Goal: Task Accomplishment & Management: Manage account settings

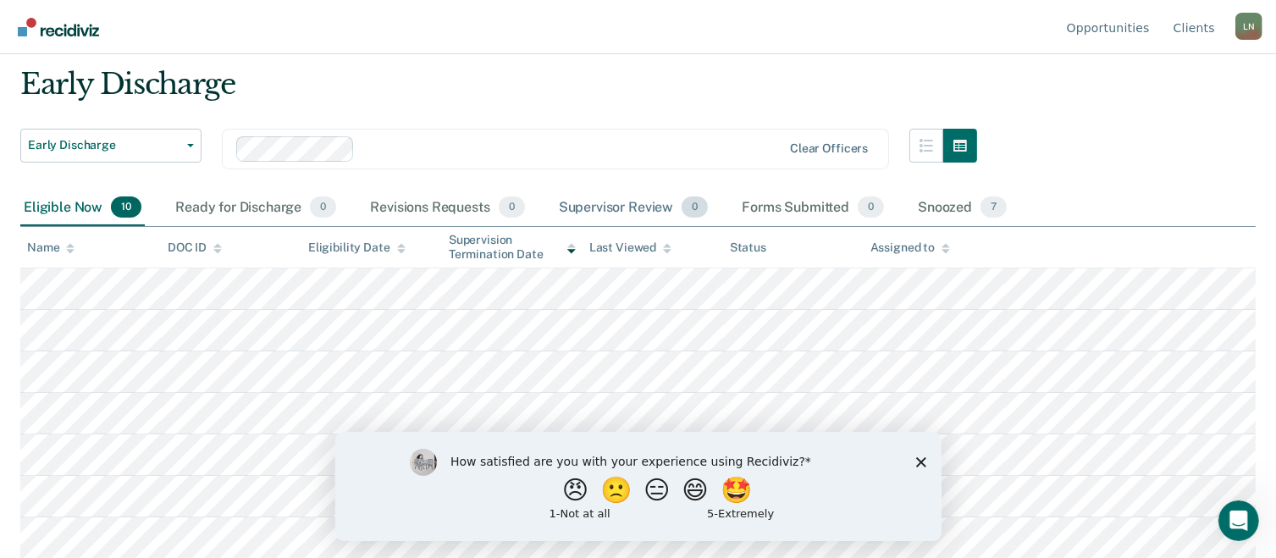
scroll to position [51, 0]
click at [916, 461] on icon "Close survey" at bounding box center [920, 461] width 10 height 10
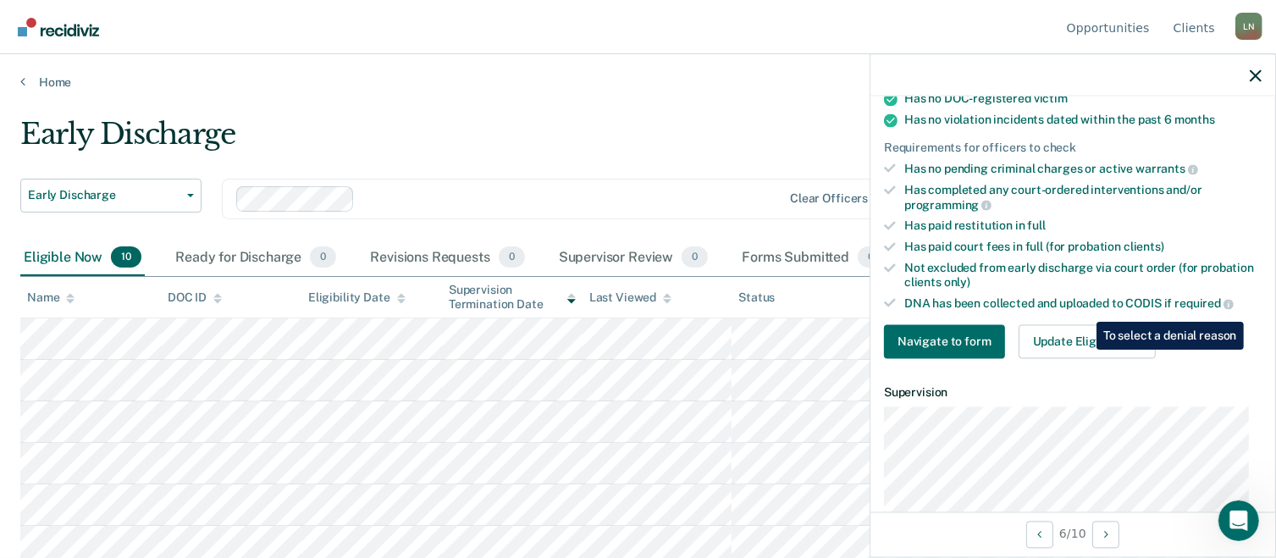
scroll to position [373, 0]
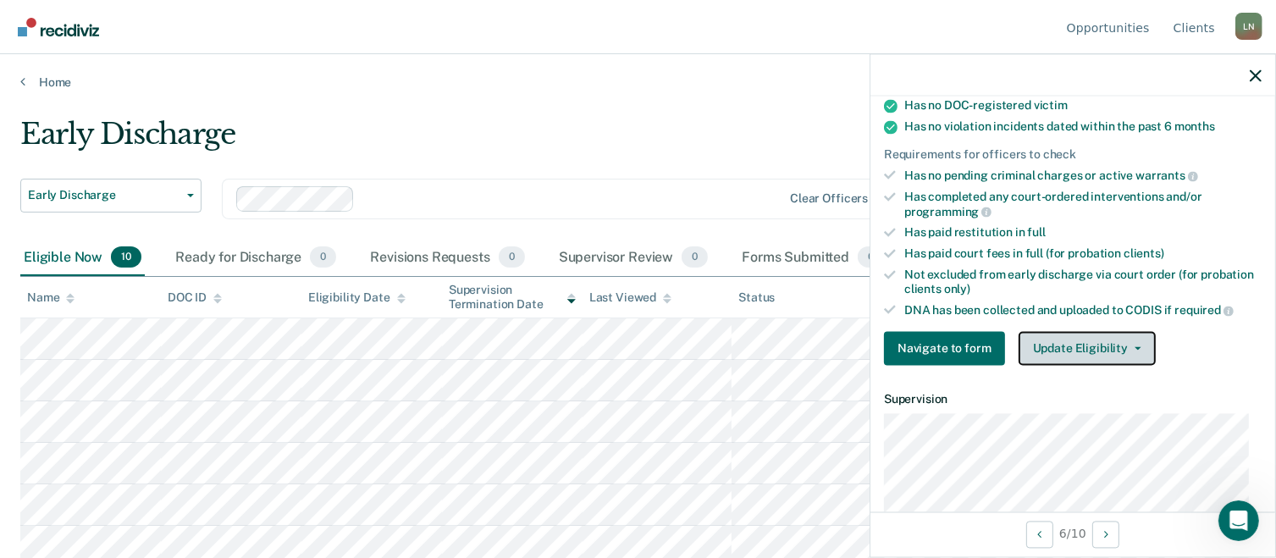
click at [1071, 343] on button "Update Eligibility" at bounding box center [1087, 349] width 137 height 34
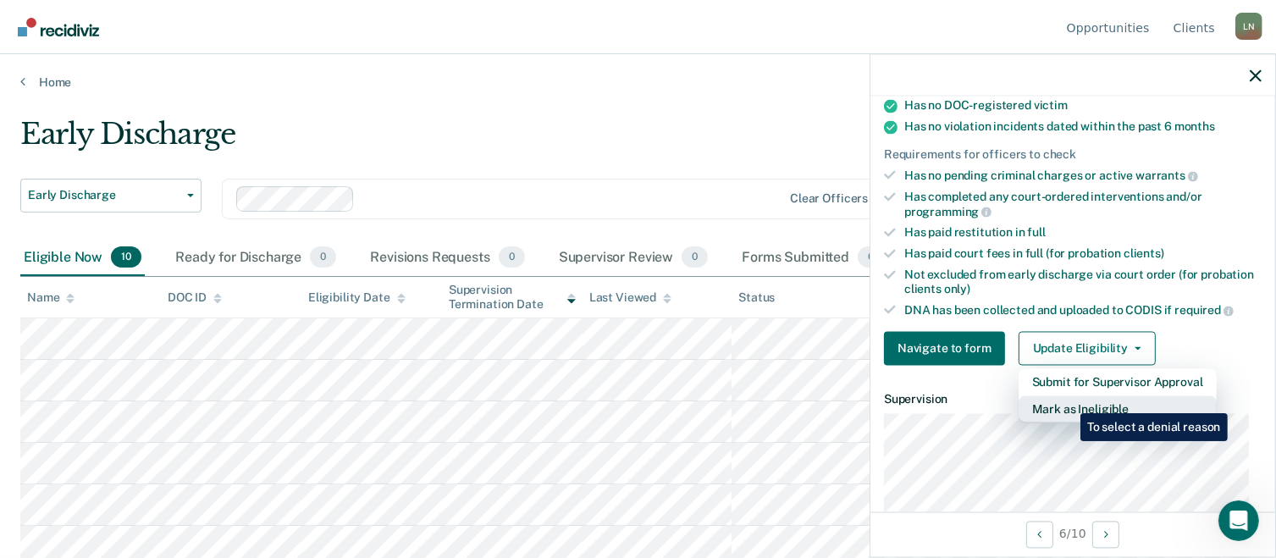
click at [1068, 400] on button "Mark as Ineligible" at bounding box center [1118, 409] width 198 height 27
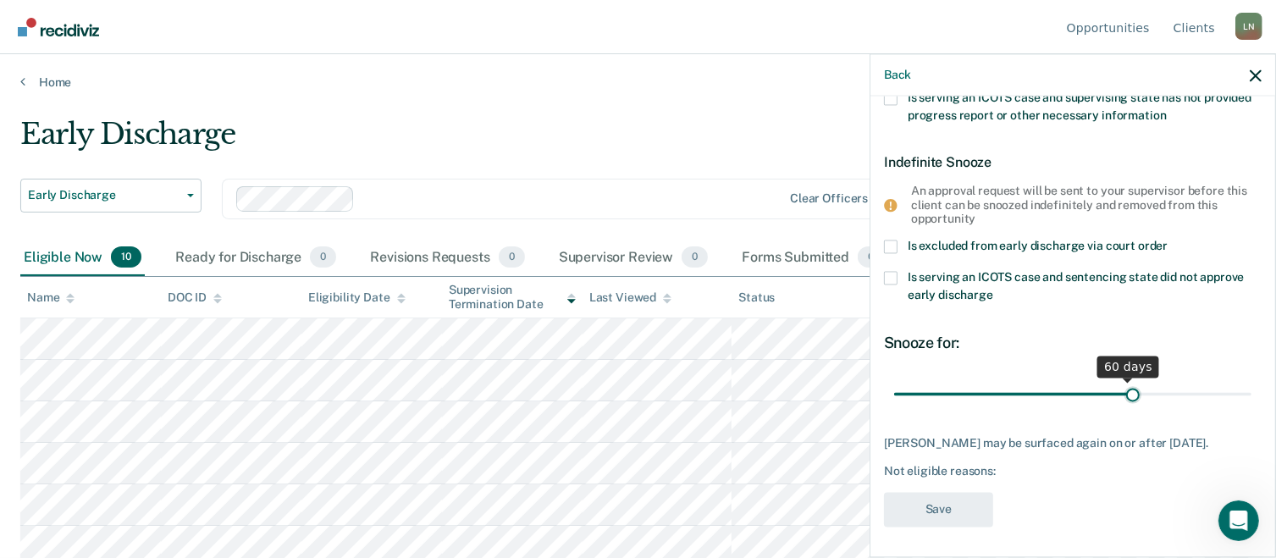
drag, startPoint x: 1012, startPoint y: 392, endPoint x: 1124, endPoint y: 393, distance: 112.6
type input "61"
click at [1124, 393] on input "range" at bounding box center [1072, 394] width 357 height 30
click at [1007, 460] on div "[PERSON_NAME] may be surfaced again on or after [DATE]. Not eligible reasons:" at bounding box center [1073, 456] width 378 height 42
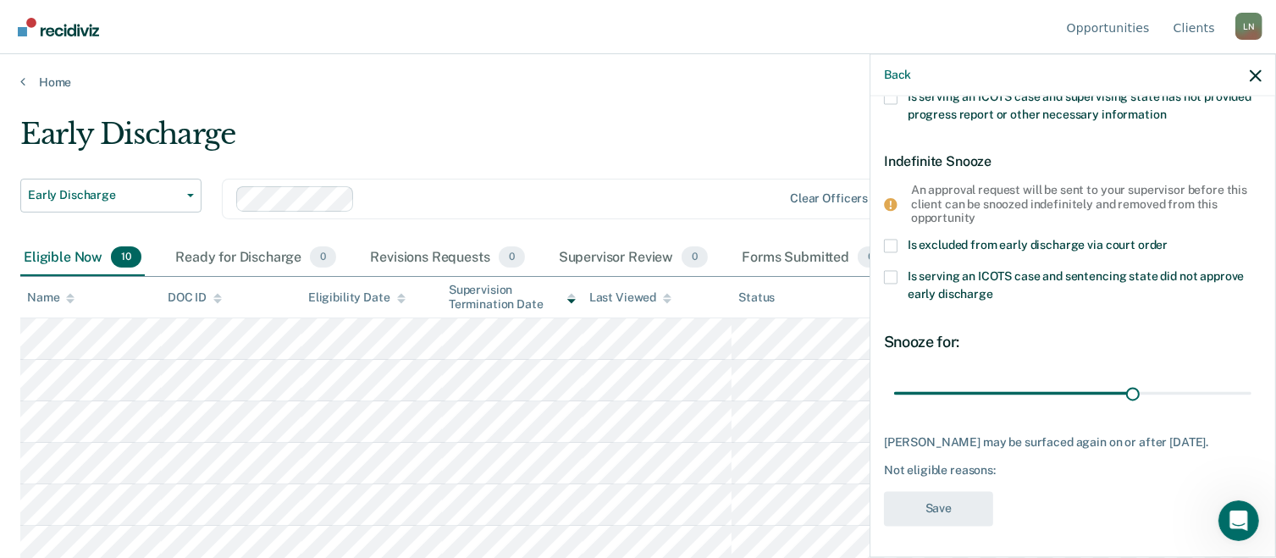
click at [1002, 474] on div "Not eligible reasons:" at bounding box center [1073, 471] width 378 height 14
drag, startPoint x: 956, startPoint y: 474, endPoint x: 1007, endPoint y: 467, distance: 51.2
click at [1007, 467] on div "Not eligible reasons:" at bounding box center [1073, 471] width 378 height 14
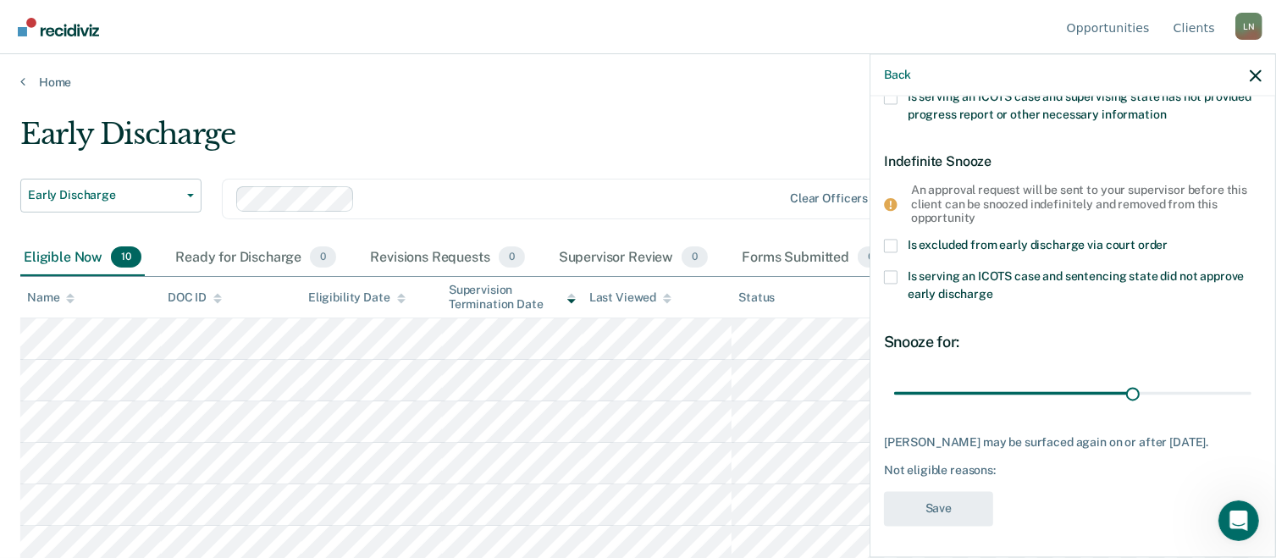
click at [1007, 467] on div "Not eligible reasons:" at bounding box center [1073, 471] width 378 height 14
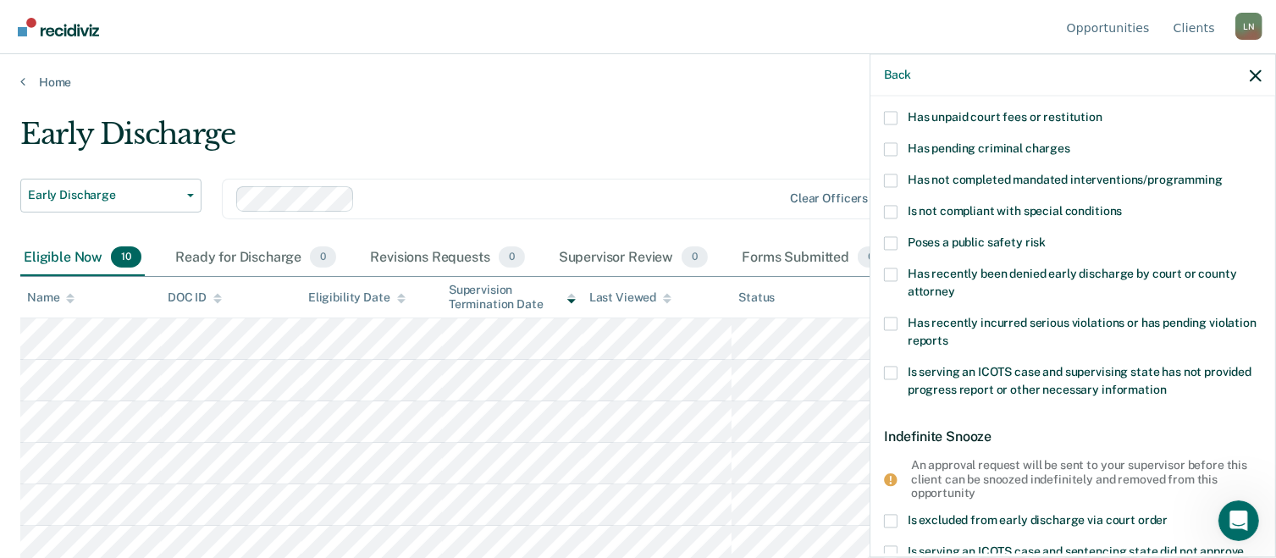
scroll to position [0, 0]
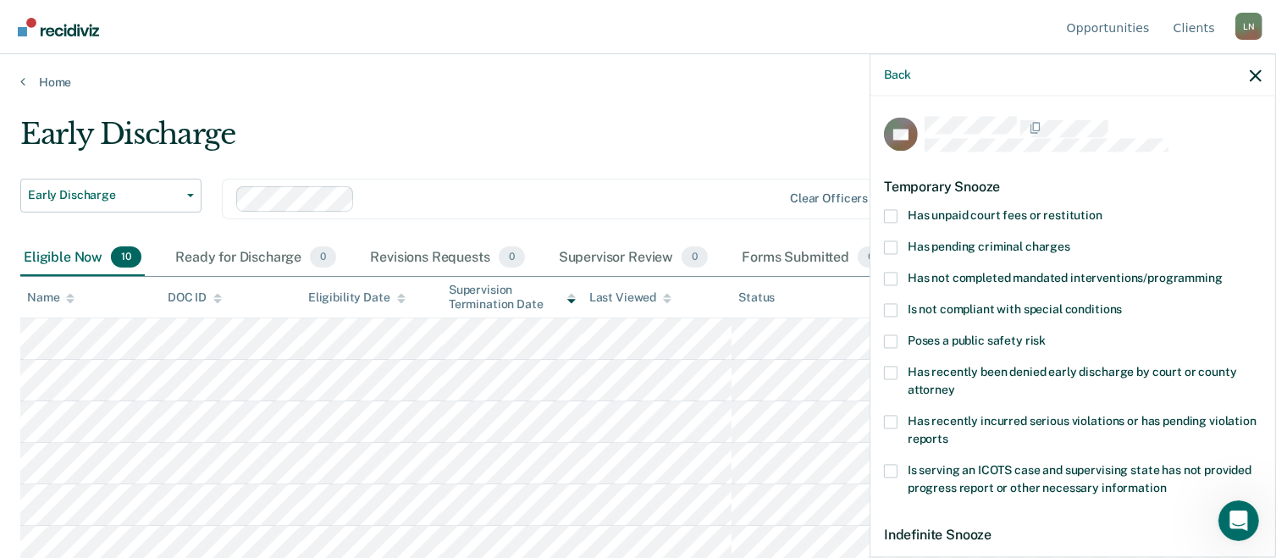
click at [887, 277] on span at bounding box center [891, 279] width 14 height 14
click at [1223, 272] on input "Has not completed mandated interventions/programming" at bounding box center [1223, 272] width 0 height 0
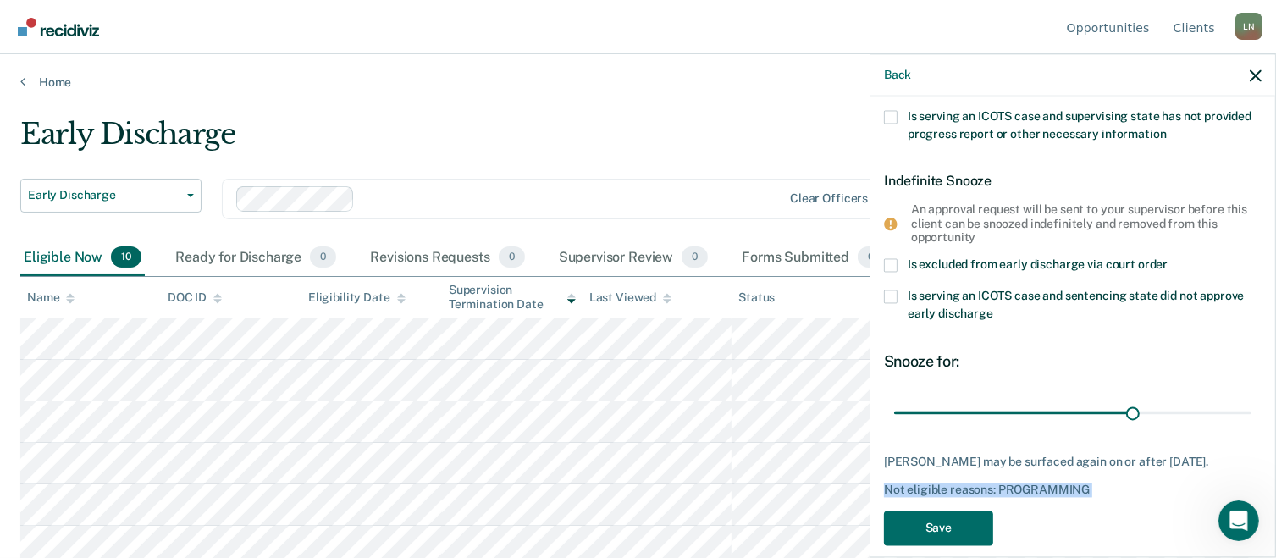
scroll to position [355, 0]
click at [1107, 491] on div "Not eligible reasons: PROGRAMMING" at bounding box center [1073, 490] width 378 height 14
click at [955, 533] on button "Save" at bounding box center [938, 528] width 109 height 35
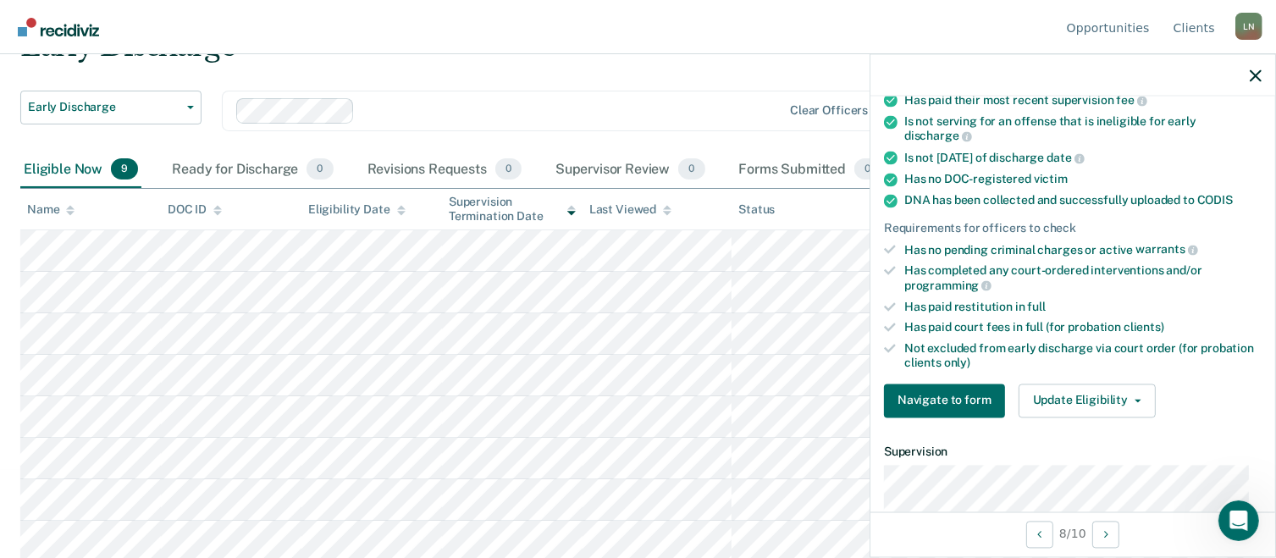
scroll to position [297, 0]
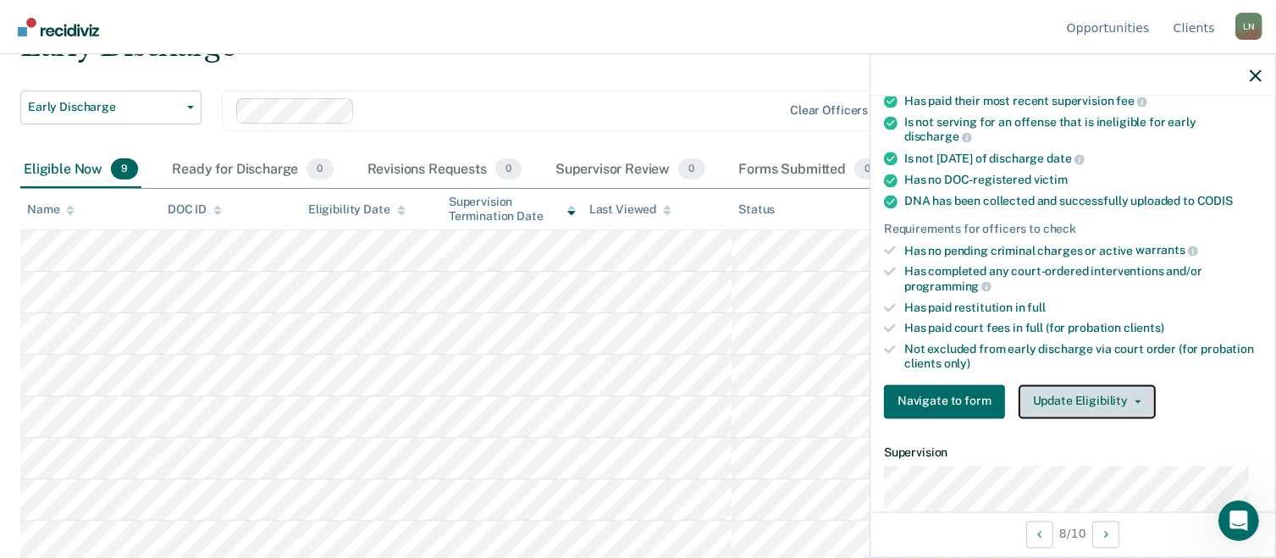
click at [1063, 384] on button "Update Eligibility" at bounding box center [1087, 401] width 137 height 34
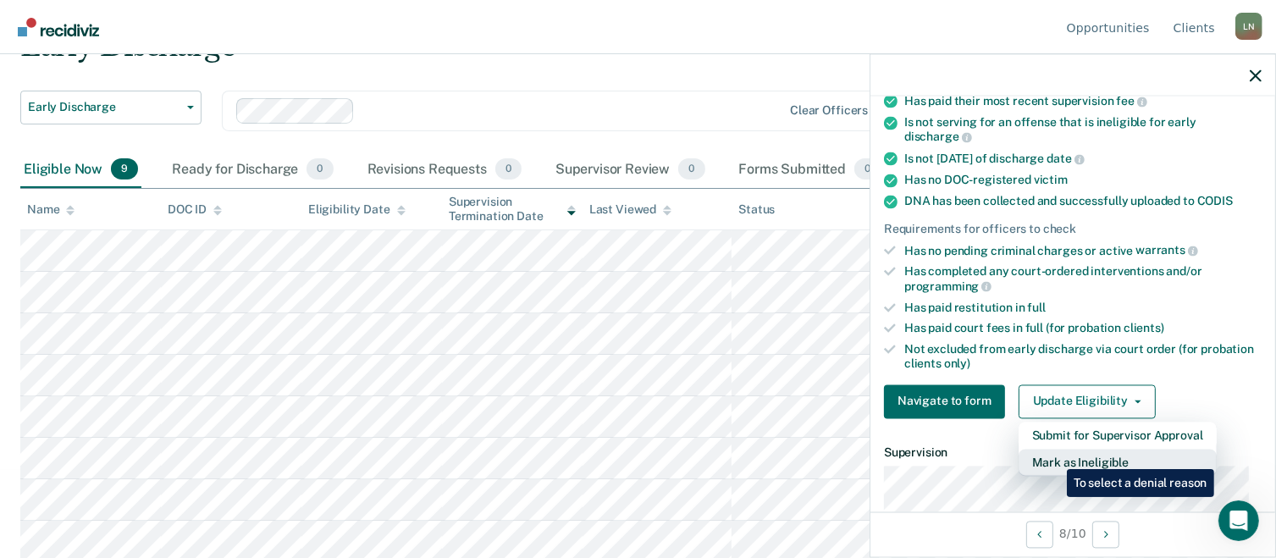
click at [1054, 456] on button "Mark as Ineligible" at bounding box center [1118, 462] width 198 height 27
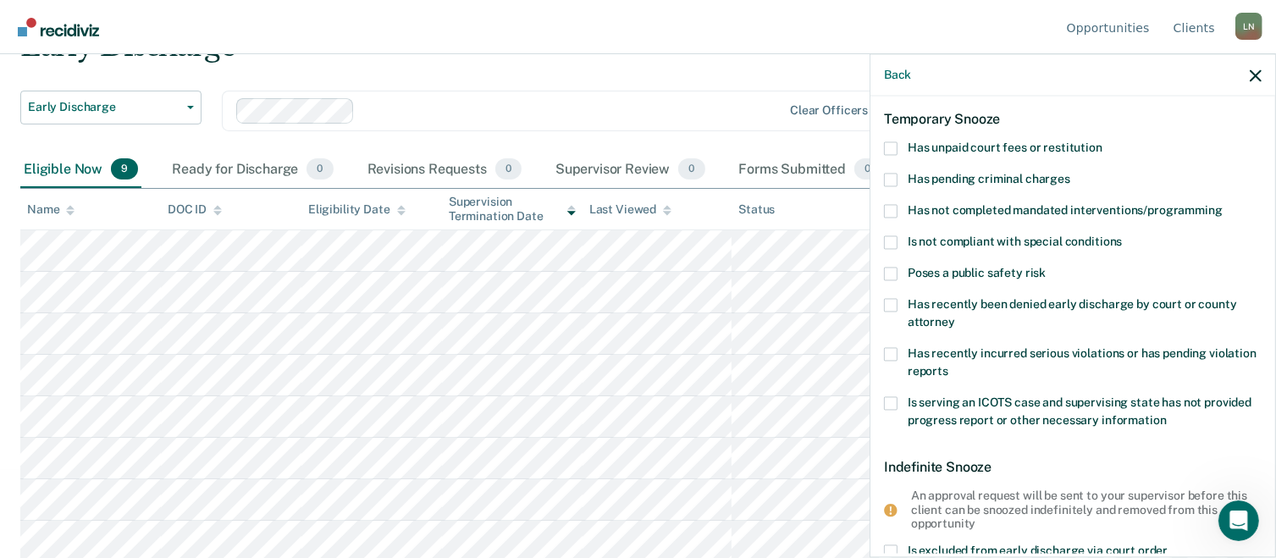
scroll to position [63, 0]
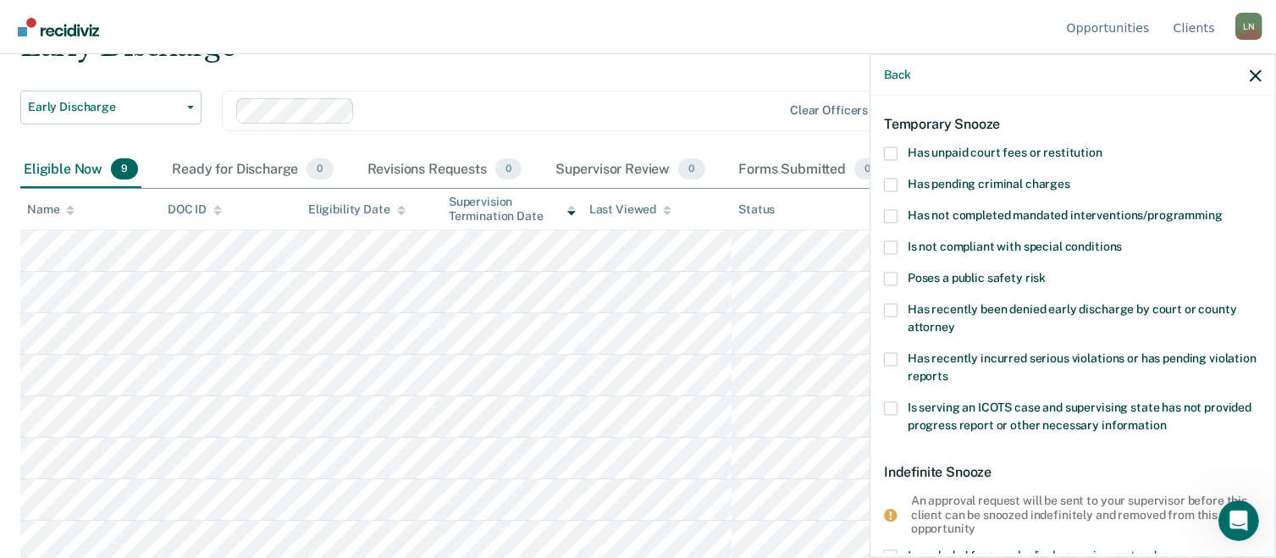
click at [889, 211] on span at bounding box center [891, 216] width 14 height 14
click at [1223, 209] on input "Has not completed mandated interventions/programming" at bounding box center [1223, 209] width 0 height 0
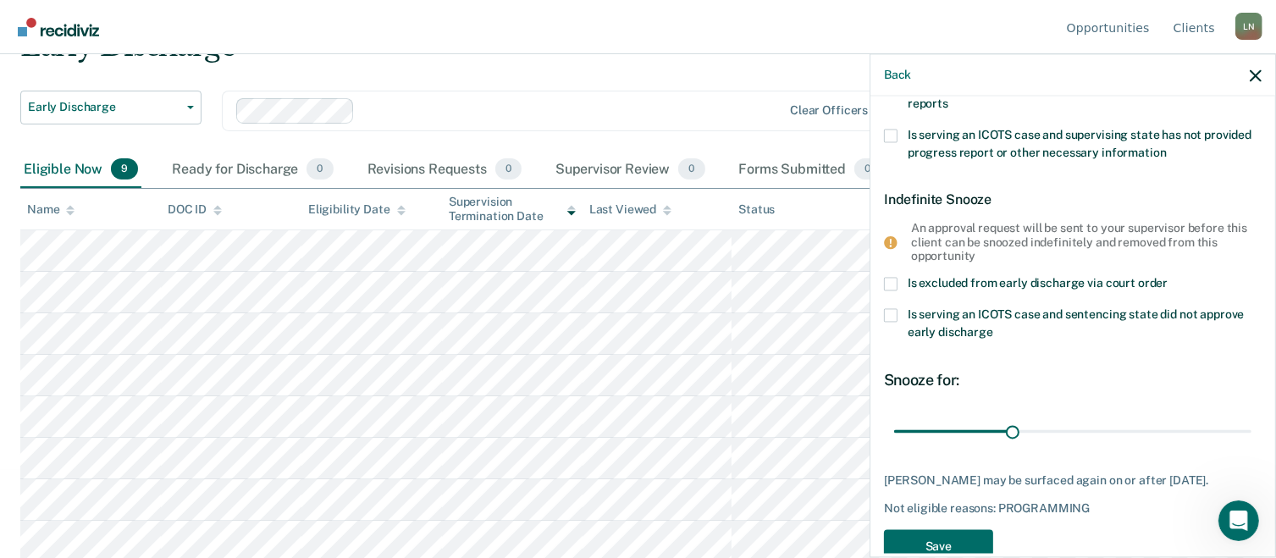
scroll to position [338, 0]
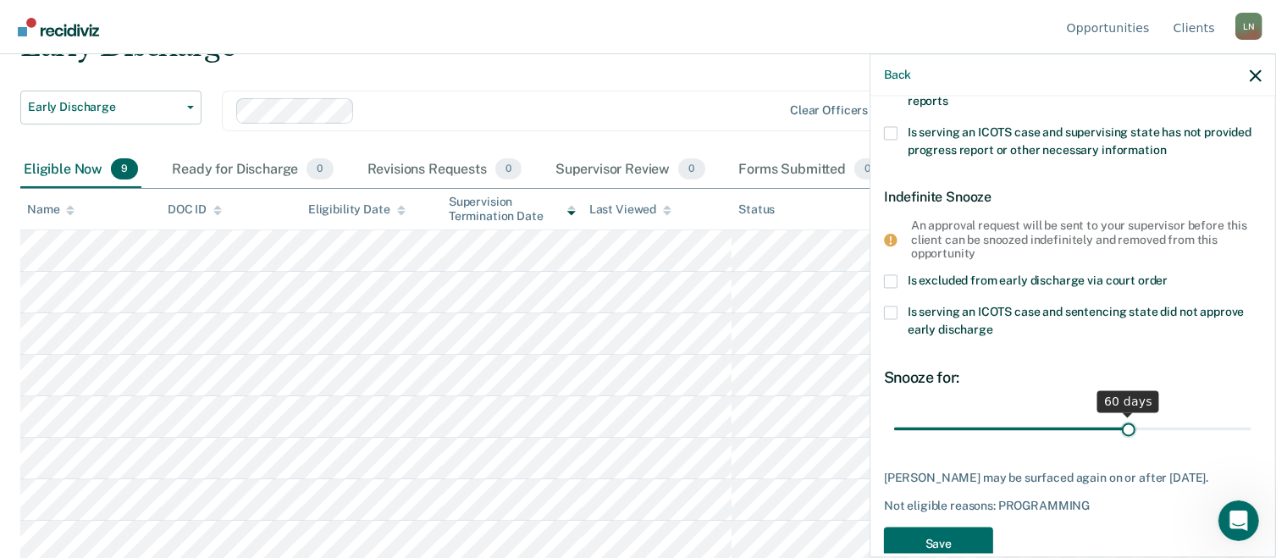
drag, startPoint x: 1007, startPoint y: 427, endPoint x: 1119, endPoint y: 441, distance: 113.5
type input "60"
click at [1119, 441] on input "range" at bounding box center [1072, 429] width 357 height 30
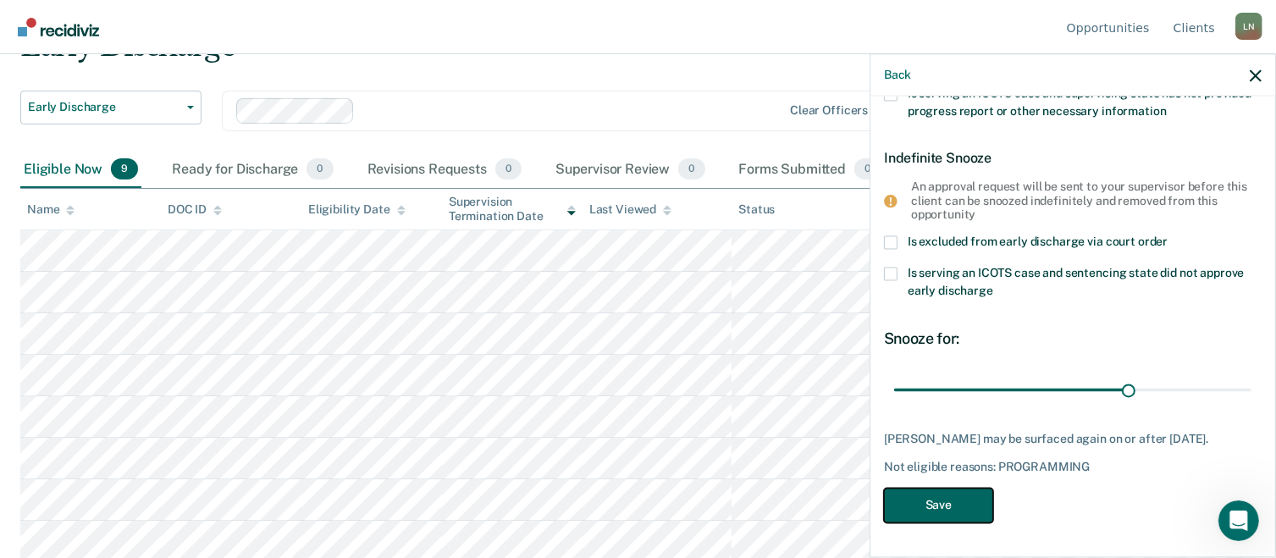
click at [941, 503] on button "Save" at bounding box center [938, 506] width 109 height 35
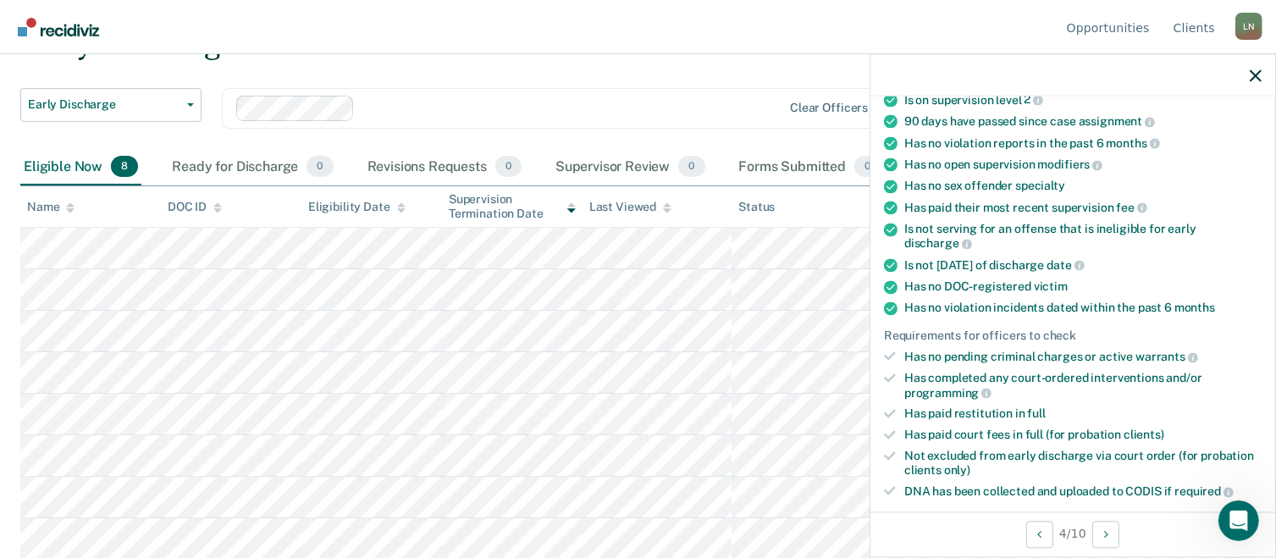
scroll to position [0, 0]
